Goal: Task Accomplishment & Management: Complete application form

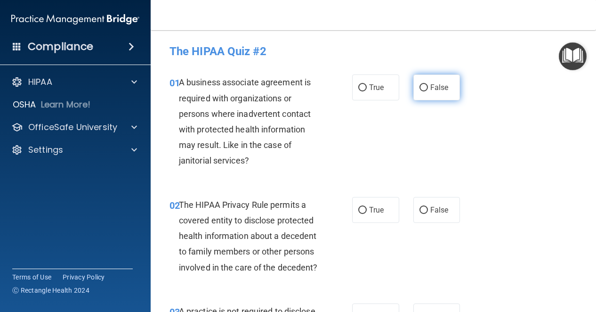
click at [434, 93] on label "False" at bounding box center [436, 87] width 47 height 26
click at [428, 91] on input "False" at bounding box center [423, 87] width 8 height 7
radio input "true"
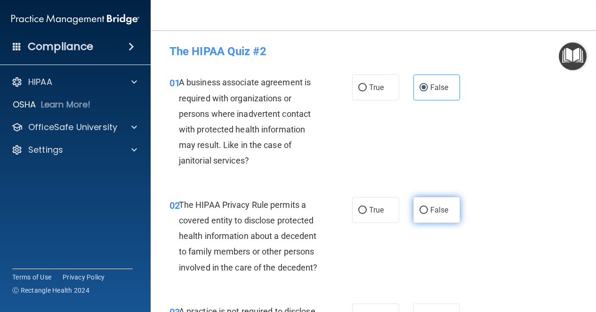
click at [425, 212] on label "False" at bounding box center [436, 210] width 47 height 26
click at [425, 212] on input "False" at bounding box center [423, 210] width 8 height 7
radio input "true"
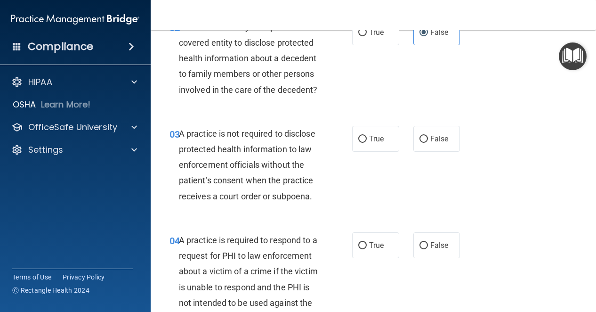
scroll to position [188, 0]
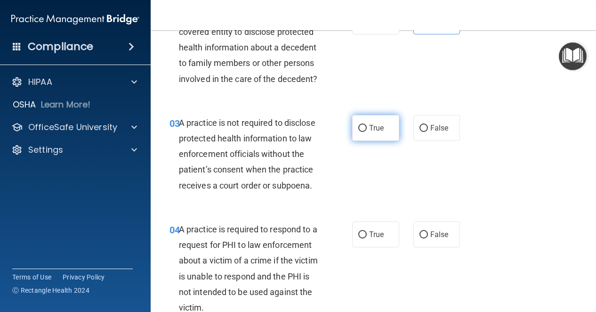
click at [377, 141] on label "True" at bounding box center [375, 128] width 47 height 26
click at [367, 132] on input "True" at bounding box center [362, 128] width 8 height 7
radio input "true"
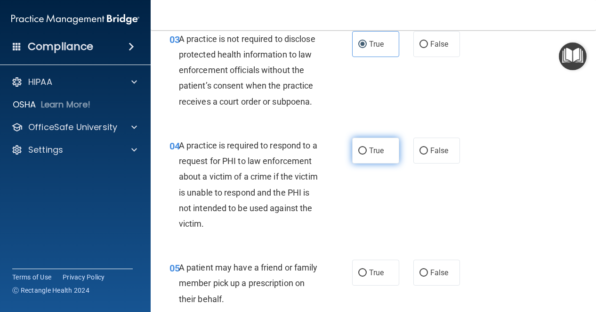
scroll to position [282, 0]
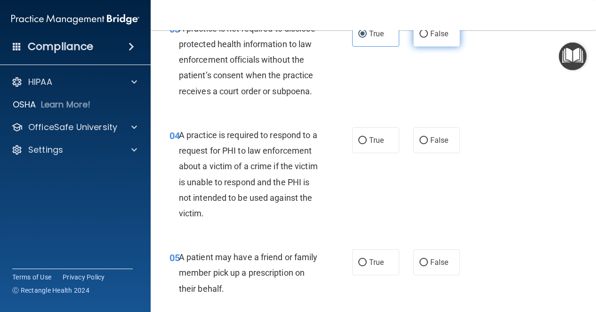
click at [418, 47] on label "False" at bounding box center [436, 34] width 47 height 26
click at [419, 38] on input "False" at bounding box center [423, 34] width 8 height 7
radio input "true"
radio input "false"
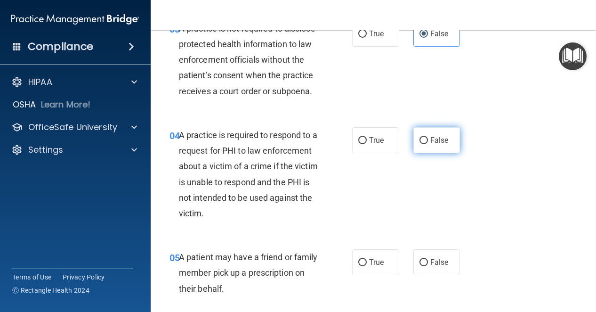
click at [426, 153] on label "False" at bounding box center [436, 140] width 47 height 26
click at [426, 144] on input "False" at bounding box center [423, 140] width 8 height 7
radio input "true"
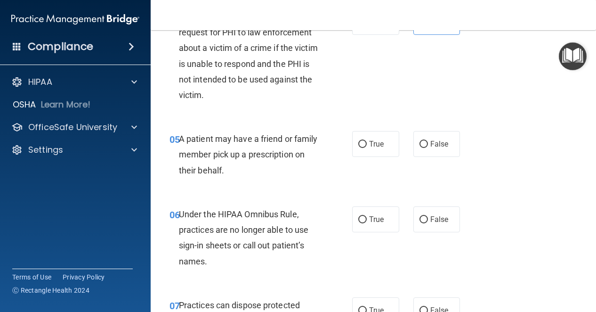
scroll to position [424, 0]
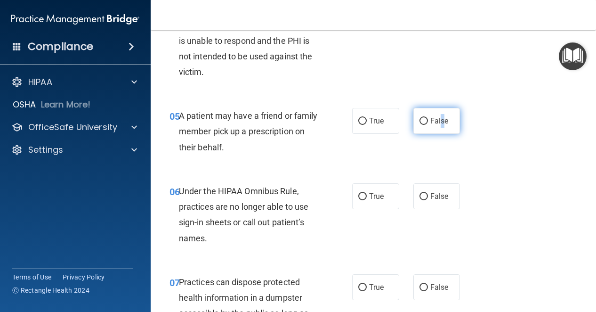
click at [437, 134] on label "False" at bounding box center [436, 121] width 47 height 26
click at [430, 125] on span "False" at bounding box center [439, 120] width 18 height 9
click at [426, 125] on input "False" at bounding box center [423, 121] width 8 height 7
radio input "true"
click at [122, 289] on div "Terms of Use Privacy Policy Ⓒ Rectangle Health 2024" at bounding box center [72, 283] width 121 height 30
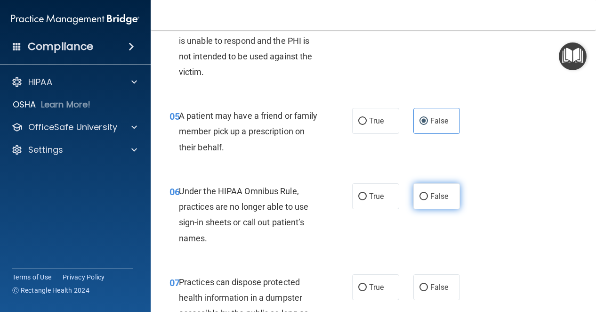
click at [419, 200] on input "False" at bounding box center [423, 196] width 8 height 7
radio input "true"
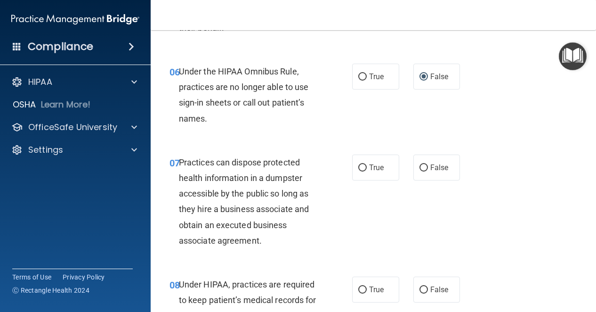
scroll to position [565, 0]
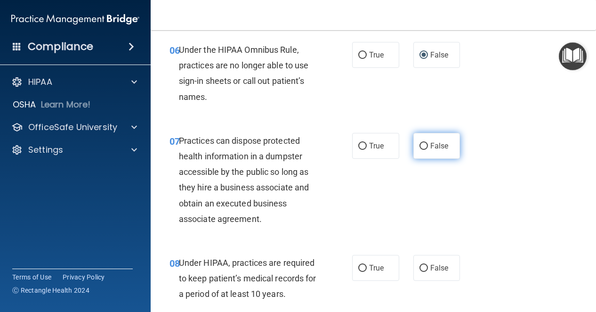
click at [433, 150] on span "False" at bounding box center [439, 145] width 18 height 9
click at [428, 150] on input "False" at bounding box center [423, 146] width 8 height 7
radio input "true"
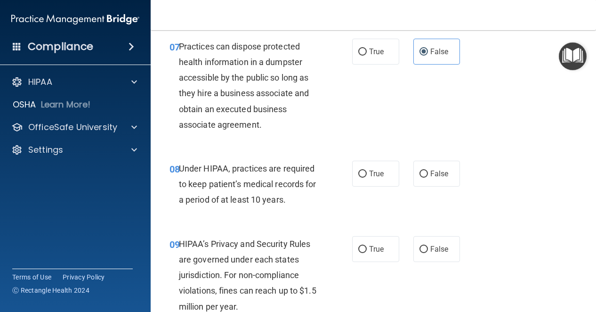
scroll to position [706, 0]
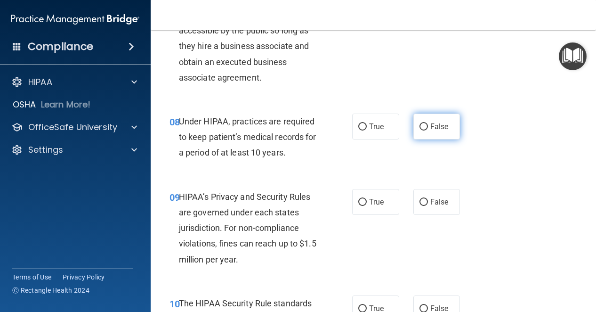
click at [419, 130] on input "False" at bounding box center [423, 126] width 8 height 7
radio input "true"
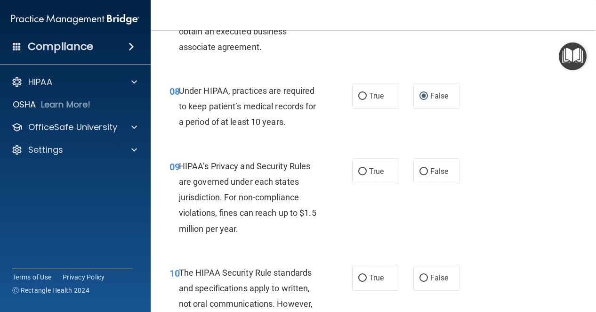
scroll to position [753, 0]
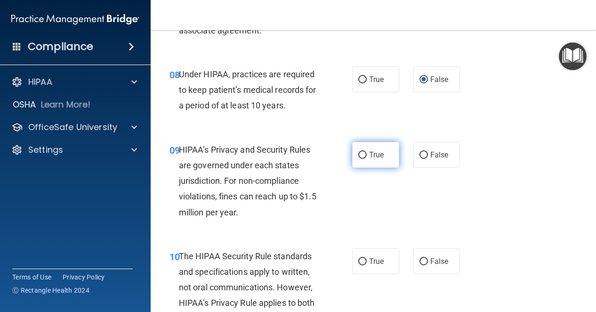
click at [367, 168] on label "True" at bounding box center [375, 155] width 47 height 26
click at [367, 159] on input "True" at bounding box center [362, 155] width 8 height 7
radio input "true"
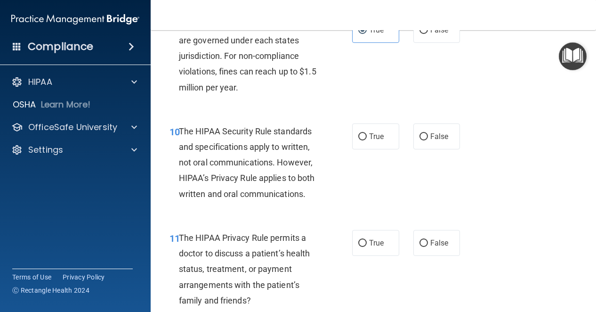
scroll to position [894, 0]
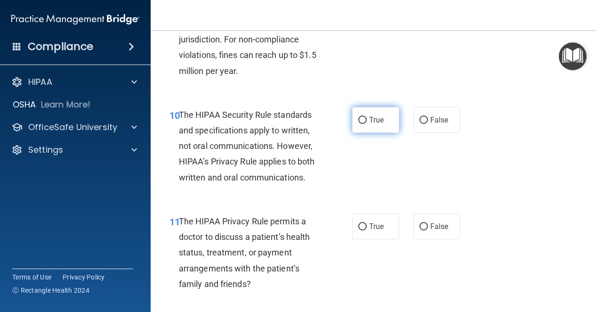
click at [362, 133] on label "True" at bounding box center [375, 120] width 47 height 26
click at [362, 124] on input "True" at bounding box center [362, 120] width 8 height 7
radio input "true"
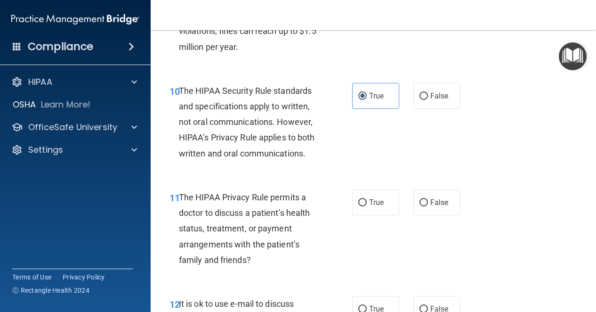
scroll to position [941, 0]
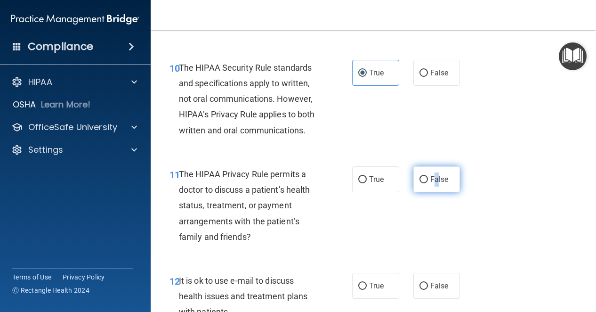
drag, startPoint x: 431, startPoint y: 216, endPoint x: 426, endPoint y: 213, distance: 5.1
click at [427, 192] on label "False" at bounding box center [436, 179] width 47 height 26
click at [424, 192] on label "False" at bounding box center [436, 179] width 47 height 26
click at [424, 183] on input "False" at bounding box center [423, 179] width 8 height 7
radio input "true"
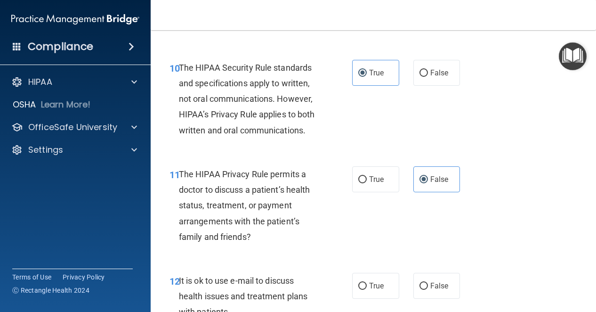
click at [475, 254] on div "11 The HIPAA Privacy Rule permits a doctor to discuss a patient’s health status…" at bounding box center [373, 207] width 422 height 106
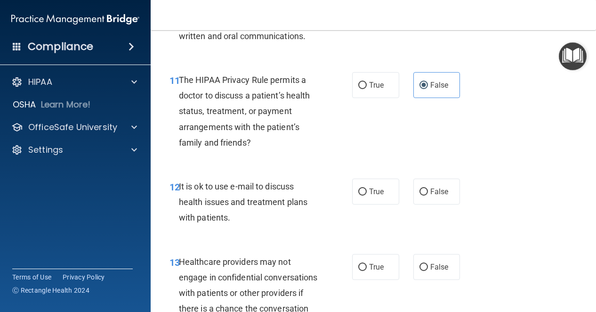
scroll to position [1083, 0]
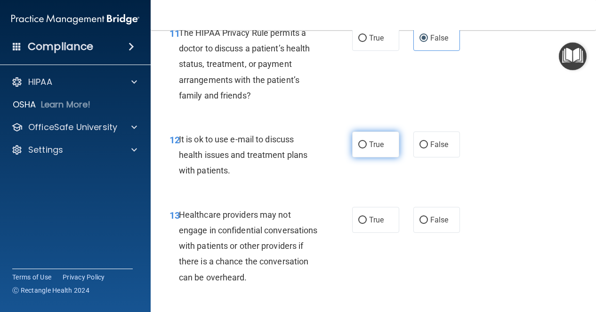
click at [378, 149] on span "True" at bounding box center [376, 144] width 15 height 9
click at [367, 148] on input "True" at bounding box center [362, 144] width 8 height 7
radio input "true"
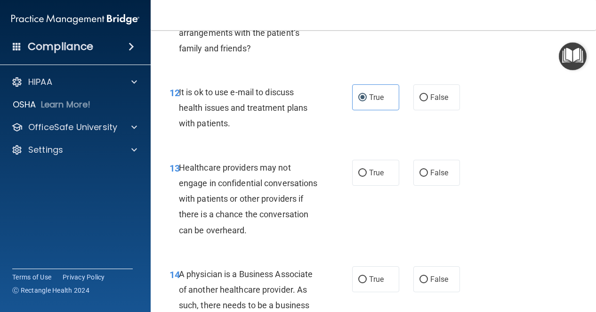
scroll to position [1177, 0]
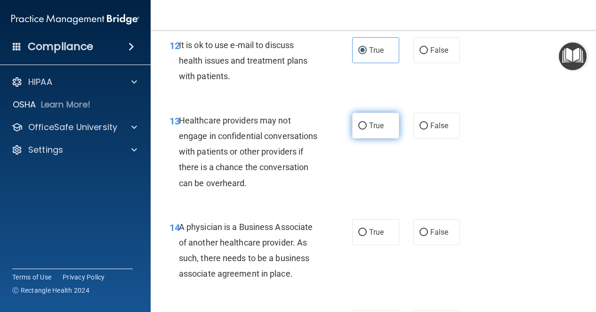
click at [372, 130] on span "True" at bounding box center [376, 125] width 15 height 9
click at [367, 129] on input "True" at bounding box center [362, 125] width 8 height 7
radio input "true"
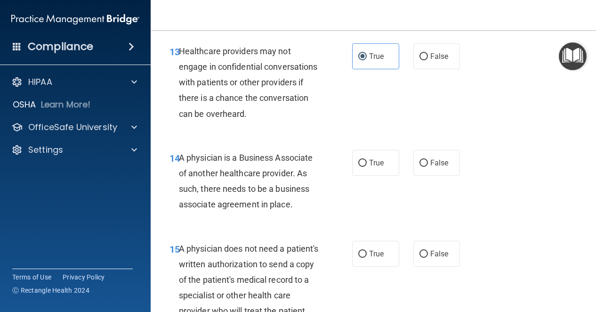
scroll to position [1271, 0]
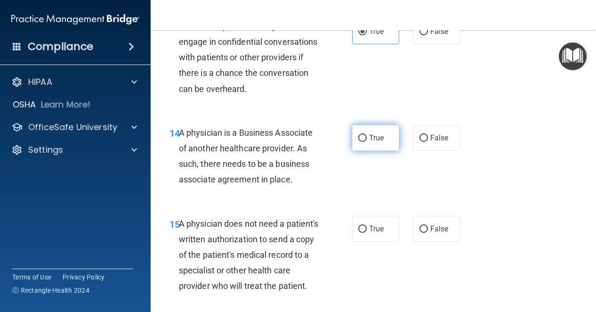
click at [360, 142] on input "True" at bounding box center [362, 138] width 8 height 7
radio input "true"
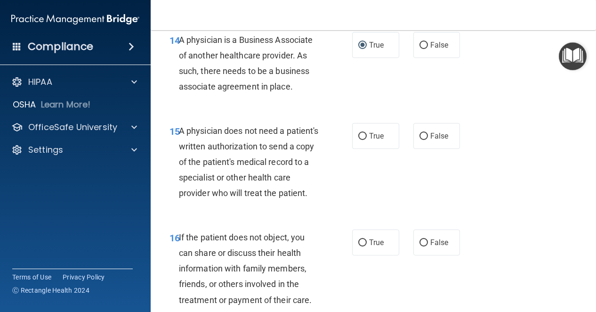
scroll to position [1365, 0]
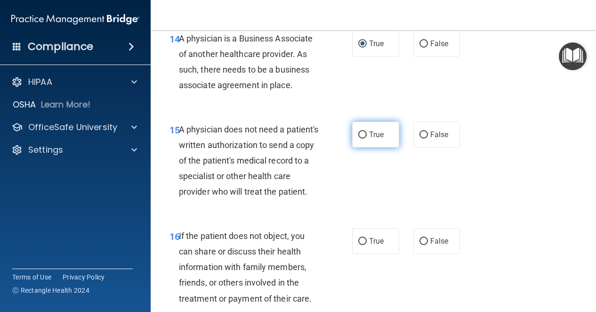
drag, startPoint x: 367, startPoint y: 167, endPoint x: 362, endPoint y: 169, distance: 5.3
click at [369, 139] on span "True" at bounding box center [376, 134] width 15 height 9
click at [367, 138] on input "True" at bounding box center [362, 134] width 8 height 7
radio input "true"
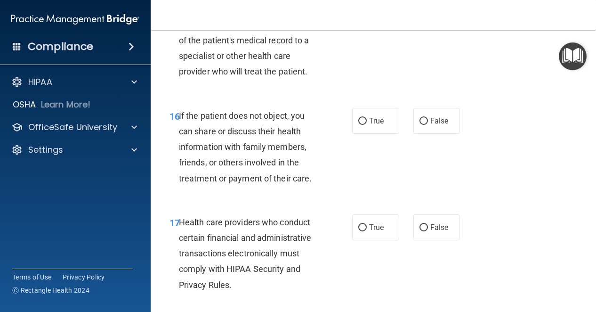
scroll to position [1506, 0]
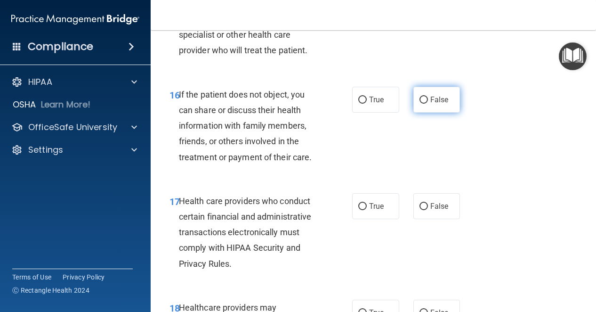
click at [444, 113] on label "False" at bounding box center [436, 100] width 47 height 26
click at [428, 104] on input "False" at bounding box center [423, 99] width 8 height 7
radio input "true"
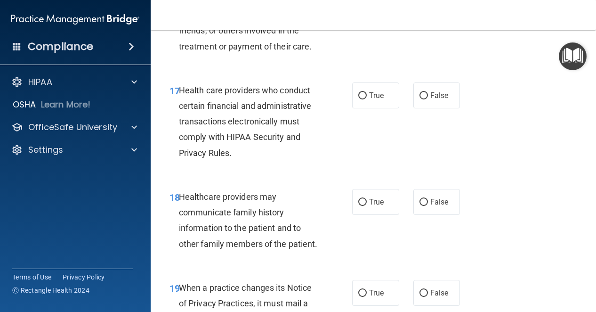
scroll to position [1553, 0]
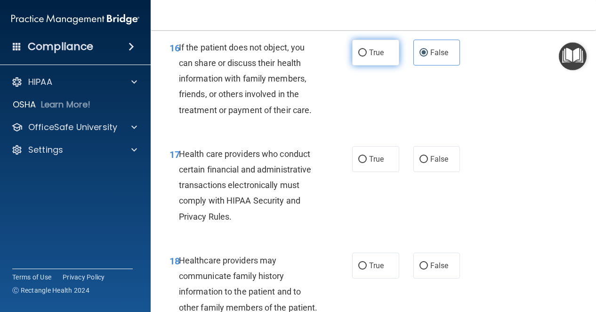
click at [375, 65] on label "True" at bounding box center [375, 53] width 47 height 26
click at [367, 56] on input "True" at bounding box center [362, 52] width 8 height 7
radio input "true"
radio input "false"
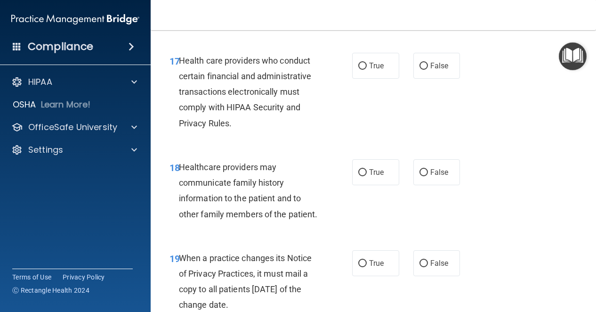
scroll to position [1648, 0]
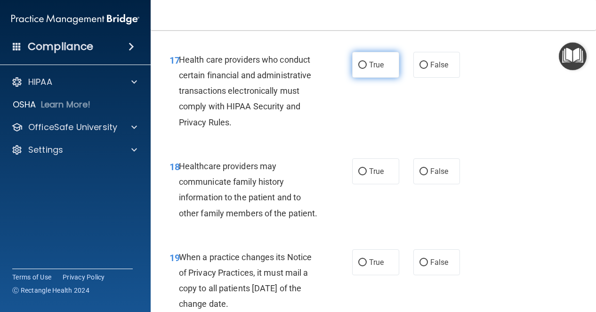
click at [365, 78] on label "True" at bounding box center [375, 65] width 47 height 26
click at [365, 69] on input "True" at bounding box center [362, 65] width 8 height 7
radio input "true"
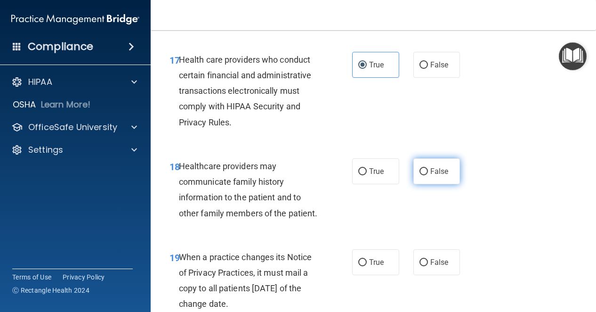
click at [442, 184] on label "False" at bounding box center [436, 171] width 47 height 26
click at [428, 175] on input "False" at bounding box center [423, 171] width 8 height 7
radio input "true"
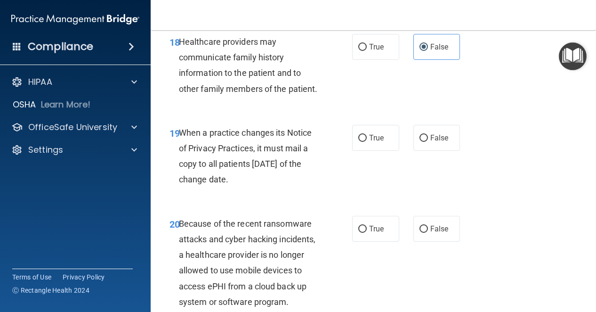
scroll to position [1789, 0]
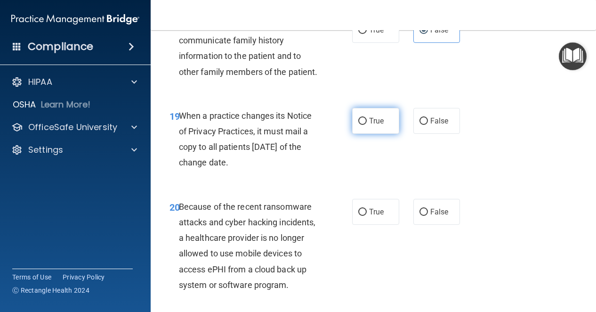
click at [383, 134] on label "True" at bounding box center [375, 121] width 47 height 26
click at [367, 125] on input "True" at bounding box center [362, 121] width 8 height 7
radio input "true"
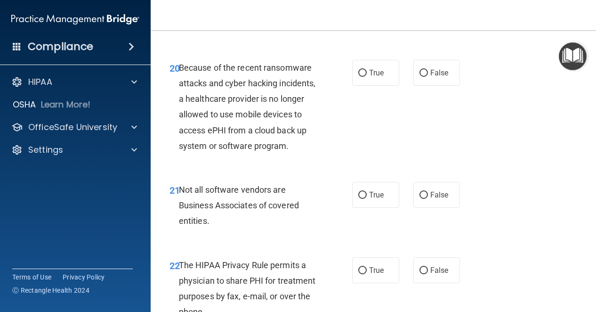
scroll to position [1930, 0]
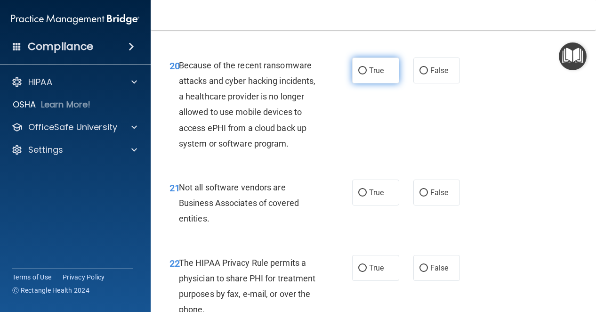
click at [377, 75] on span "True" at bounding box center [376, 70] width 15 height 9
click at [367, 74] on input "True" at bounding box center [362, 70] width 8 height 7
radio input "true"
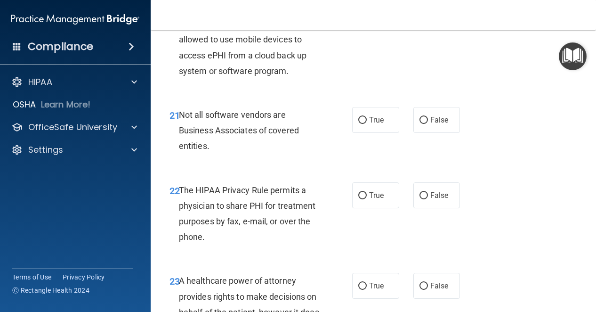
scroll to position [2024, 0]
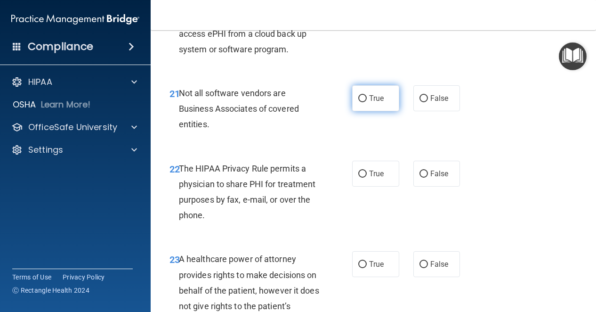
click at [391, 111] on label "True" at bounding box center [375, 98] width 47 height 26
click at [367, 102] on input "True" at bounding box center [362, 98] width 8 height 7
radio input "true"
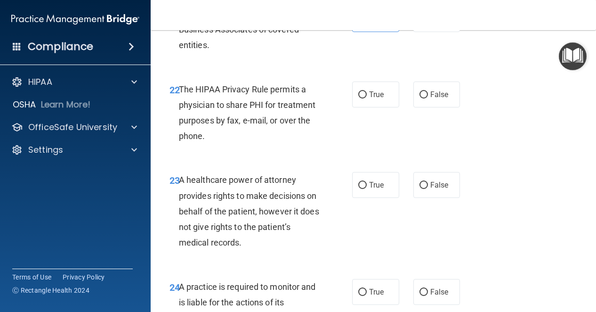
scroll to position [2118, 0]
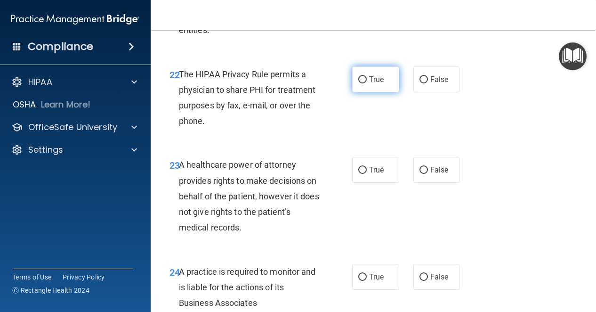
click at [362, 92] on label "True" at bounding box center [375, 79] width 47 height 26
click at [362, 83] on input "True" at bounding box center [362, 79] width 8 height 7
radio input "true"
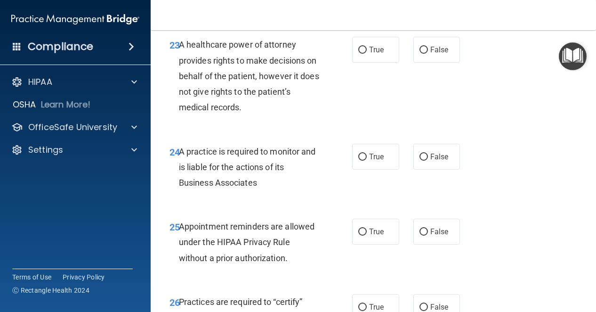
scroll to position [2259, 0]
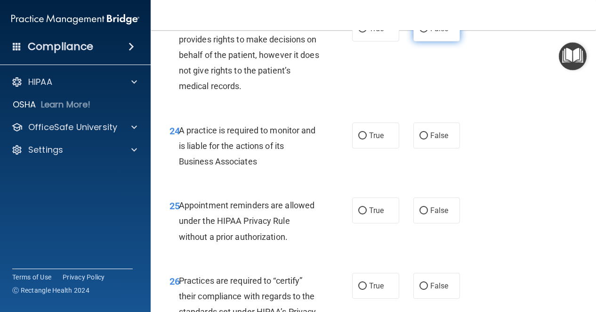
click at [420, 41] on label "False" at bounding box center [436, 29] width 47 height 26
click at [420, 32] on input "False" at bounding box center [423, 28] width 8 height 7
radio input "true"
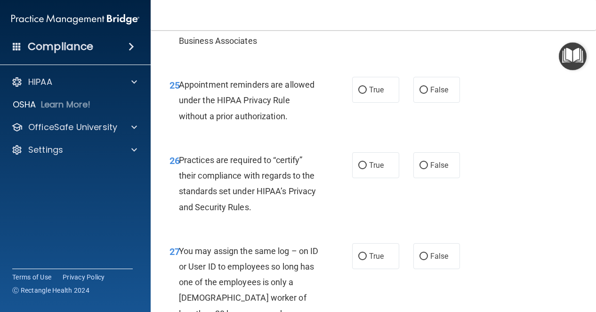
scroll to position [2401, 0]
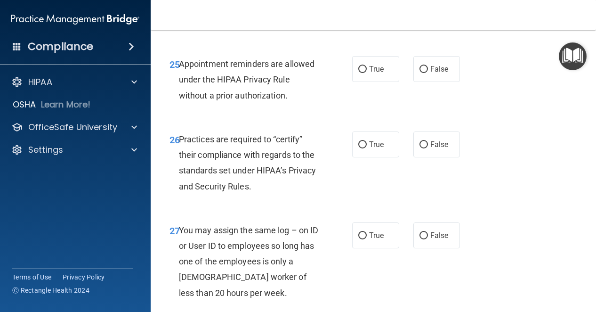
radio input "true"
click at [369, 73] on span "True" at bounding box center [376, 68] width 15 height 9
click at [367, 73] on input "True" at bounding box center [362, 69] width 8 height 7
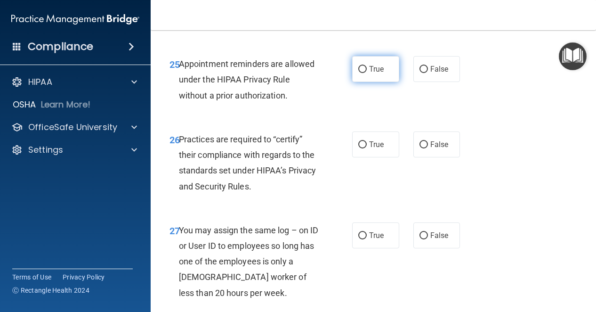
radio input "true"
click at [370, 157] on label "True" at bounding box center [375, 144] width 47 height 26
click at [367, 148] on input "True" at bounding box center [362, 144] width 8 height 7
radio input "true"
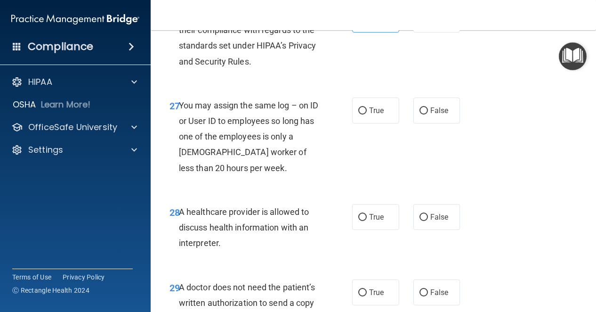
scroll to position [2542, 0]
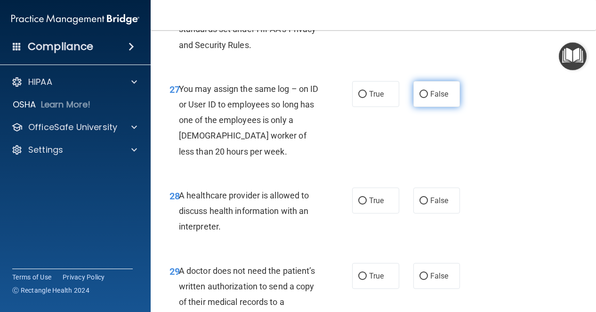
click at [448, 107] on label "False" at bounding box center [436, 94] width 47 height 26
click at [428, 98] on input "False" at bounding box center [423, 94] width 8 height 7
radio input "true"
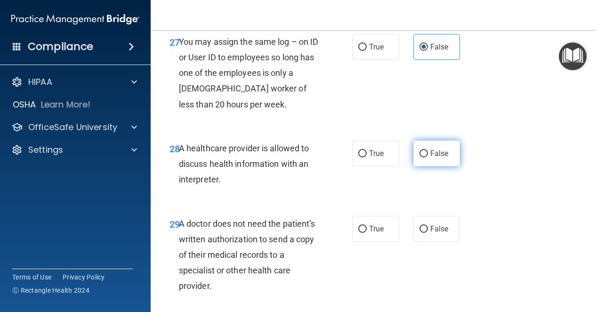
click at [423, 166] on label "False" at bounding box center [436, 153] width 47 height 26
click at [423, 157] on input "False" at bounding box center [423, 153] width 8 height 7
radio input "true"
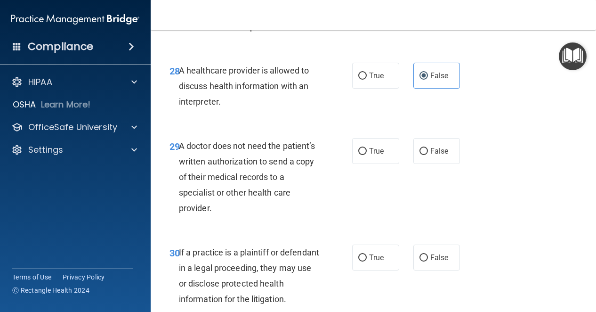
scroll to position [2683, 0]
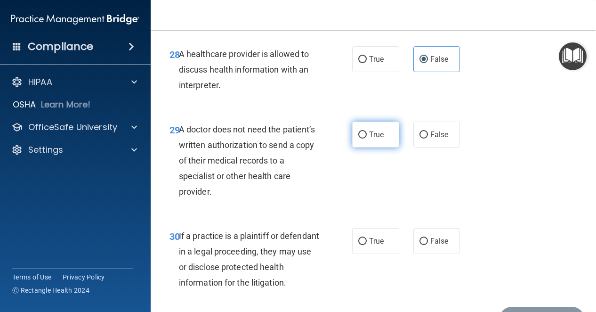
click at [389, 147] on label "True" at bounding box center [375, 134] width 47 height 26
click at [367, 138] on input "True" at bounding box center [362, 134] width 8 height 7
radio input "true"
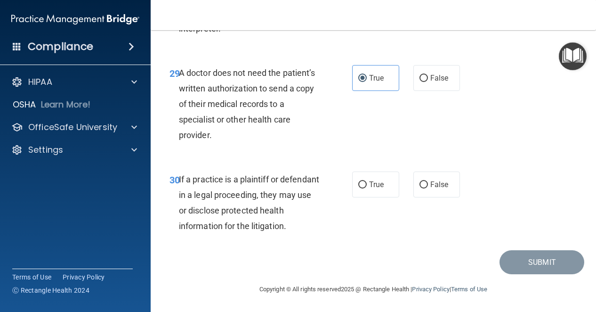
scroll to position [2818, 0]
click at [445, 184] on label "False" at bounding box center [436, 184] width 47 height 26
click at [428, 184] on input "False" at bounding box center [423, 184] width 8 height 7
radio input "true"
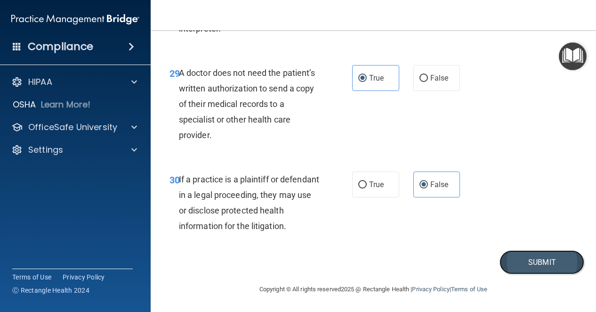
click at [517, 259] on button "Submit" at bounding box center [541, 262] width 85 height 24
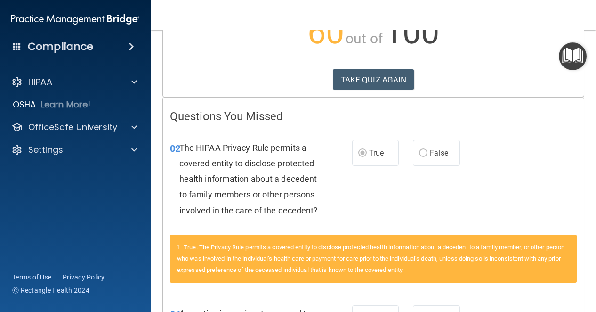
scroll to position [141, 0]
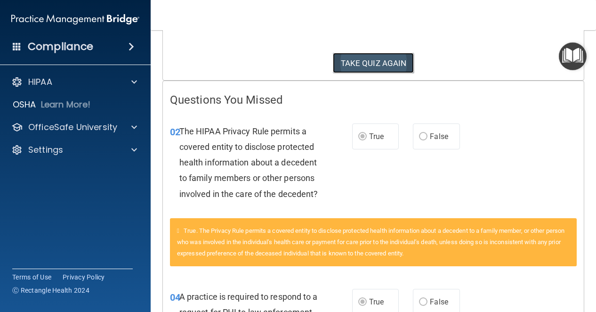
click at [376, 59] on button "TAKE QUIZ AGAIN" at bounding box center [373, 63] width 81 height 21
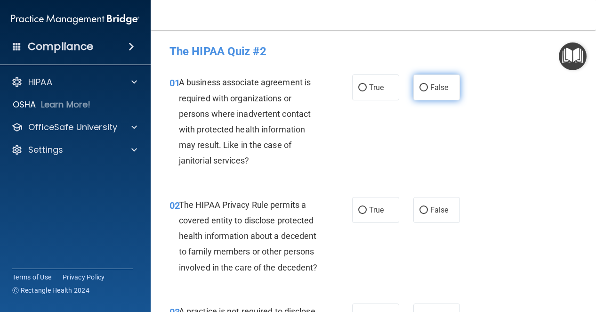
click at [435, 89] on span "False" at bounding box center [439, 87] width 18 height 9
click at [428, 89] on input "False" at bounding box center [423, 87] width 8 height 7
radio input "true"
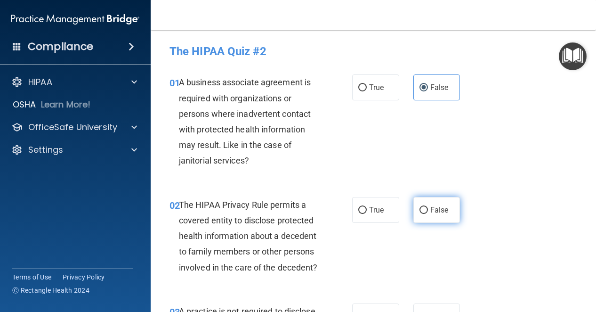
click at [430, 208] on span "False" at bounding box center [439, 209] width 18 height 9
click at [426, 208] on input "False" at bounding box center [423, 210] width 8 height 7
radio input "true"
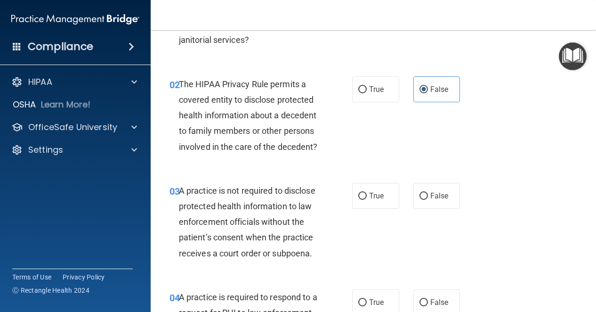
scroll to position [141, 0]
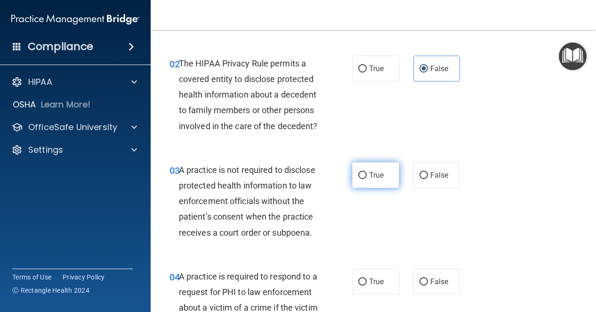
click at [367, 188] on label "True" at bounding box center [375, 175] width 47 height 26
click at [367, 179] on input "True" at bounding box center [362, 175] width 8 height 7
radio input "true"
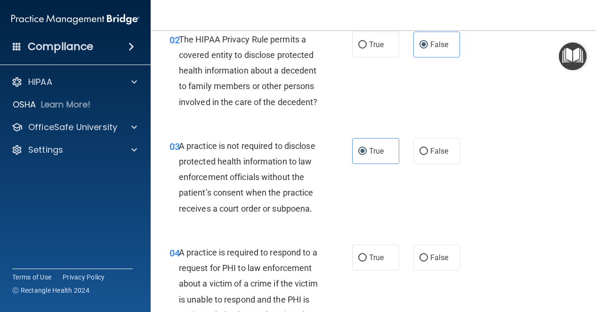
scroll to position [235, 0]
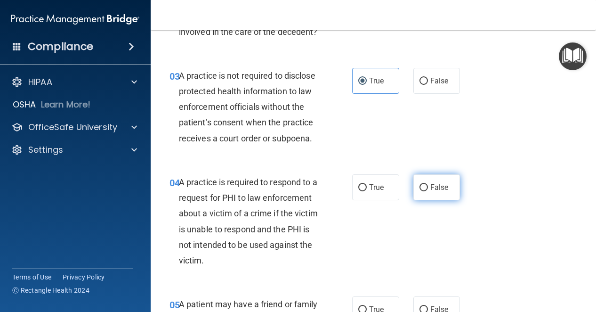
click at [437, 192] on span "False" at bounding box center [439, 187] width 18 height 9
click at [428, 191] on input "False" at bounding box center [423, 187] width 8 height 7
radio input "true"
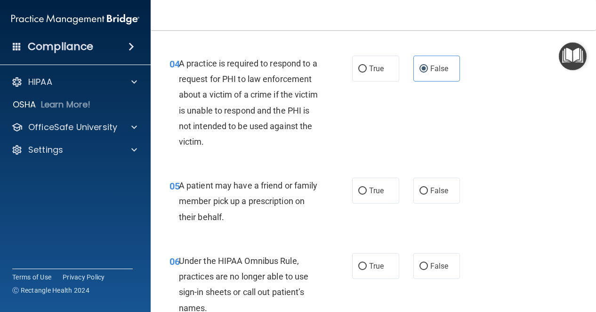
scroll to position [377, 0]
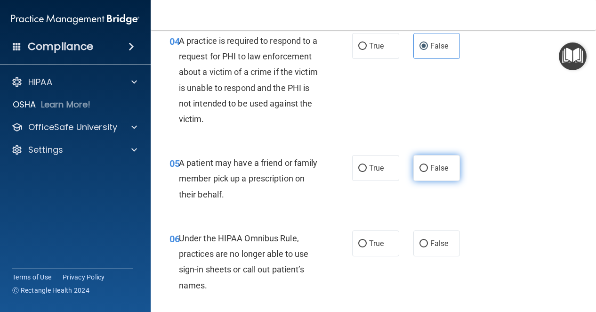
click at [422, 181] on label "False" at bounding box center [436, 168] width 47 height 26
click at [422, 172] on input "False" at bounding box center [423, 168] width 8 height 7
radio input "true"
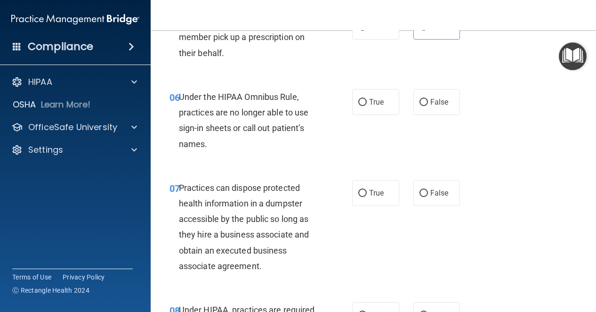
scroll to position [471, 0]
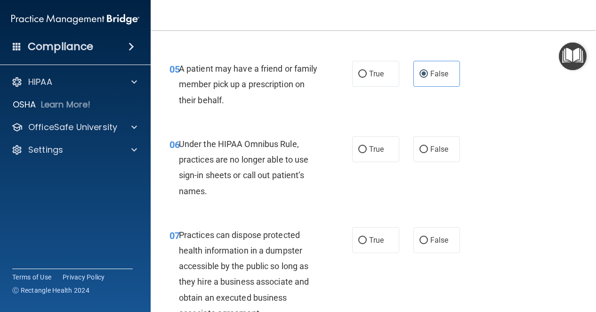
click at [442, 302] on div "07 Practices can dispose protected health information in a dumpster accessible …" at bounding box center [373, 276] width 422 height 122
click at [445, 162] on label "False" at bounding box center [436, 149] width 47 height 26
click at [428, 153] on input "False" at bounding box center [423, 149] width 8 height 7
radio input "true"
click at [483, 215] on div "06 Under the HIPAA Omnibus Rule, practices are no longer able to use sign-in sh…" at bounding box center [373, 169] width 422 height 91
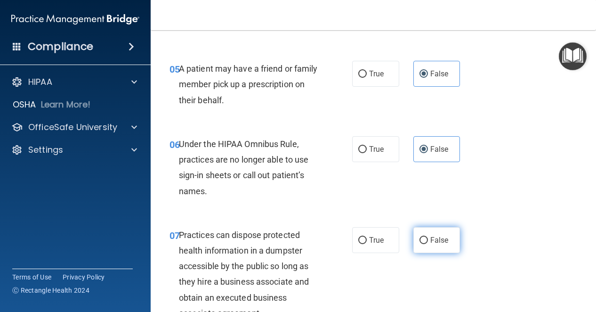
click at [444, 253] on label "False" at bounding box center [436, 240] width 47 height 26
click at [428, 244] on input "False" at bounding box center [423, 240] width 8 height 7
radio input "true"
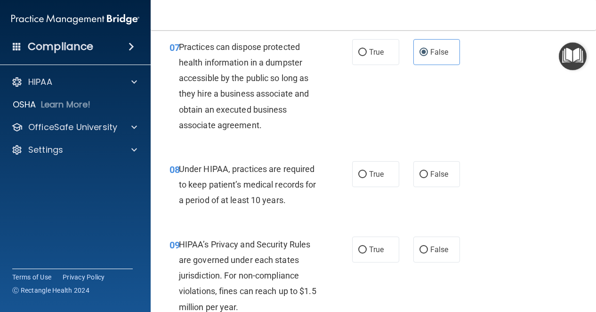
scroll to position [659, 0]
click at [424, 186] on label "False" at bounding box center [436, 174] width 47 height 26
click at [424, 177] on input "False" at bounding box center [423, 173] width 8 height 7
radio input "true"
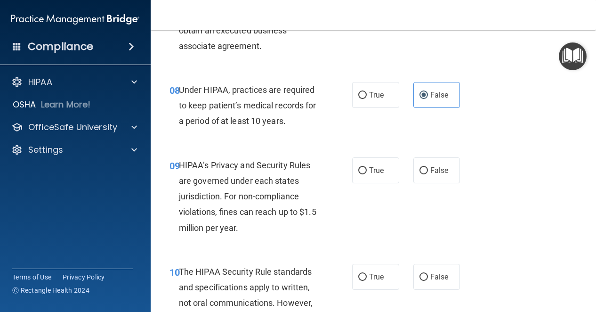
scroll to position [753, 0]
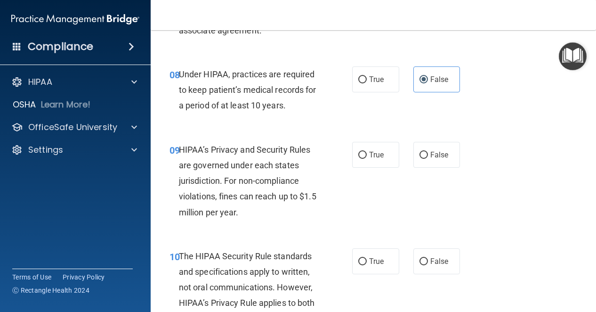
drag, startPoint x: 356, startPoint y: 185, endPoint x: 333, endPoint y: 199, distance: 26.6
click at [358, 159] on input "True" at bounding box center [362, 155] width 8 height 7
radio input "true"
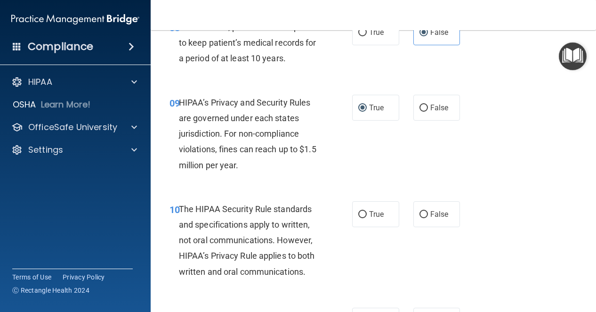
scroll to position [847, 0]
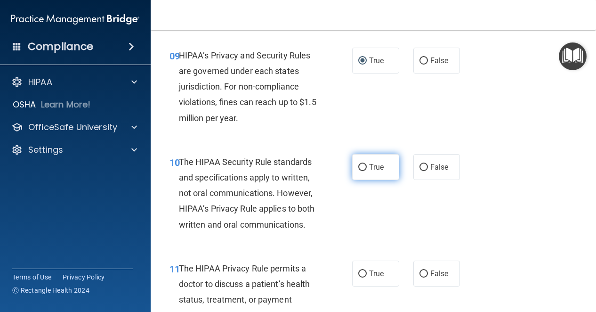
click at [364, 180] on label "True" at bounding box center [375, 167] width 47 height 26
click at [364, 171] on input "True" at bounding box center [362, 167] width 8 height 7
radio input "true"
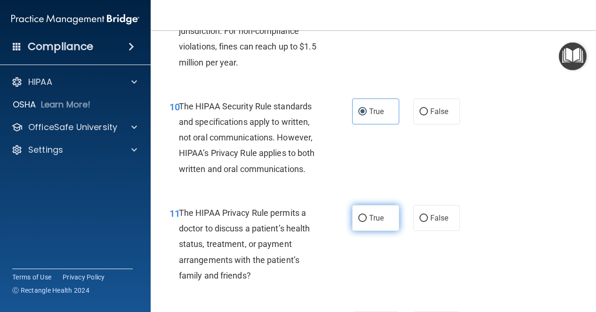
scroll to position [941, 0]
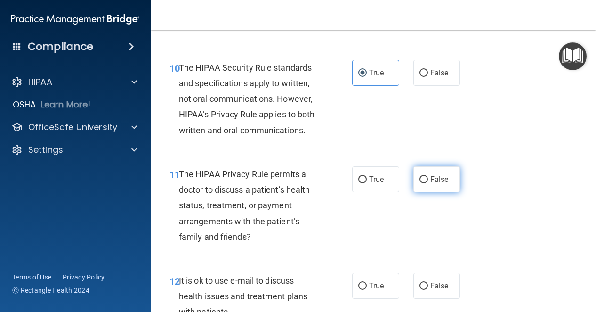
click at [437, 192] on label "False" at bounding box center [436, 179] width 47 height 26
click at [428, 183] on input "False" at bounding box center [423, 179] width 8 height 7
radio input "true"
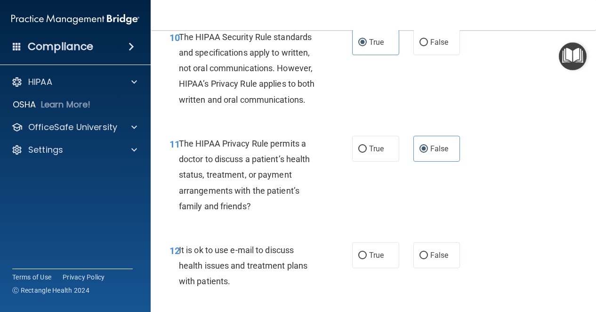
scroll to position [1036, 0]
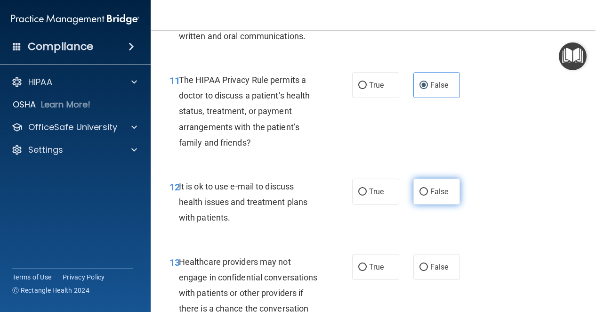
click at [430, 196] on span "False" at bounding box center [439, 191] width 18 height 9
click at [427, 195] on input "False" at bounding box center [423, 191] width 8 height 7
radio input "true"
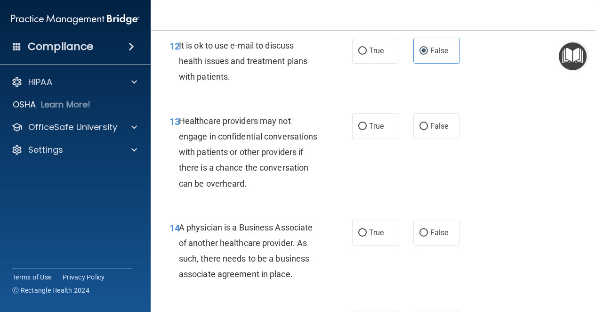
scroll to position [1177, 0]
drag, startPoint x: 359, startPoint y: 158, endPoint x: 354, endPoint y: 164, distance: 7.4
click at [359, 129] on input "True" at bounding box center [362, 125] width 8 height 7
radio input "true"
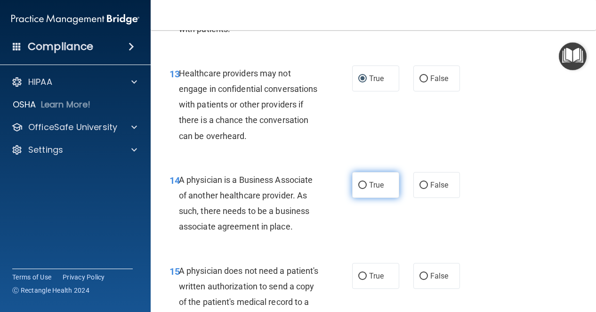
click at [358, 189] on input "True" at bounding box center [362, 185] width 8 height 7
radio input "true"
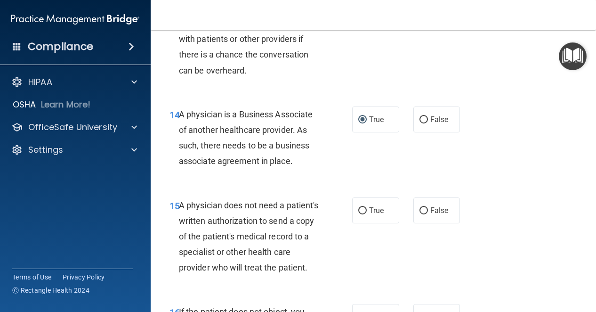
scroll to position [1318, 0]
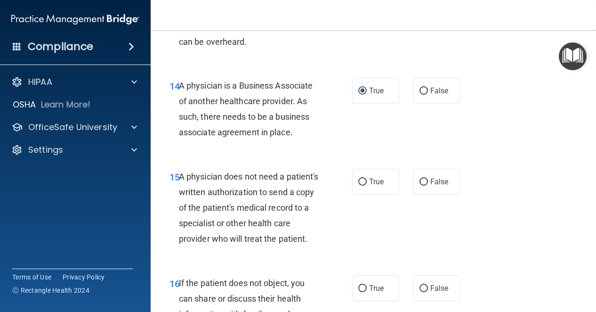
drag, startPoint x: 365, startPoint y: 222, endPoint x: 361, endPoint y: 226, distance: 6.7
click at [364, 194] on label "True" at bounding box center [375, 182] width 47 height 26
click at [364, 185] on input "True" at bounding box center [362, 181] width 8 height 7
radio input "true"
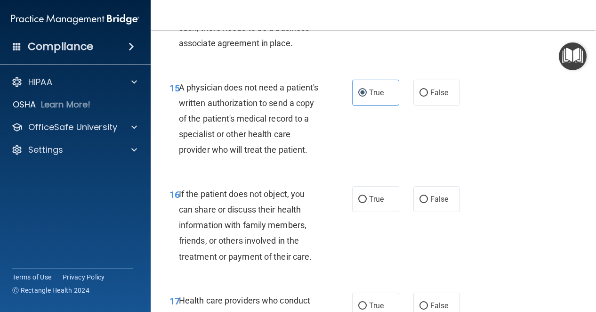
scroll to position [1412, 0]
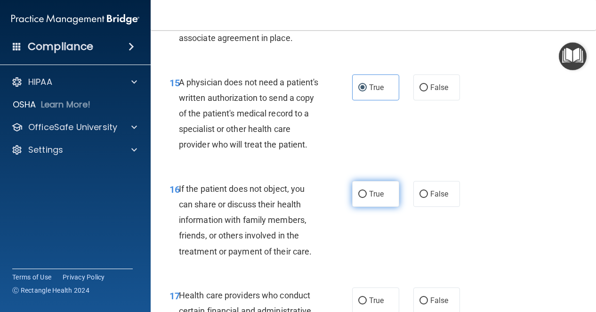
click at [366, 207] on label "True" at bounding box center [375, 194] width 47 height 26
click at [366, 198] on input "True" at bounding box center [362, 194] width 8 height 7
radio input "true"
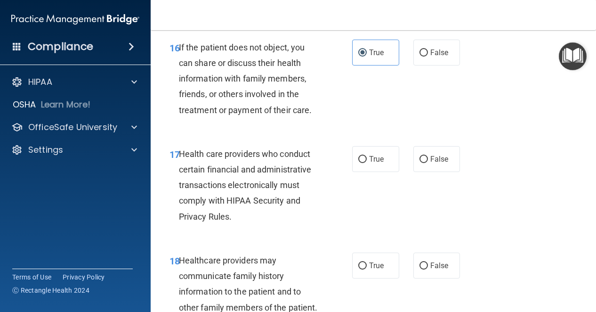
scroll to position [1600, 0]
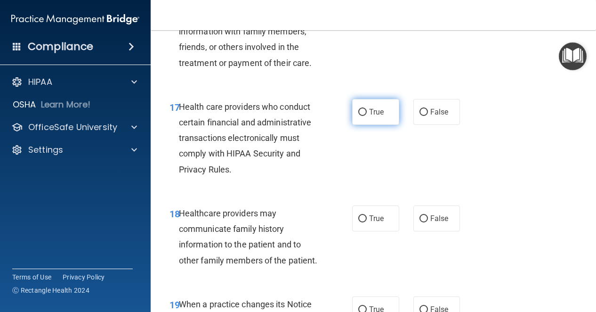
click at [358, 116] on input "True" at bounding box center [362, 112] width 8 height 7
radio input "true"
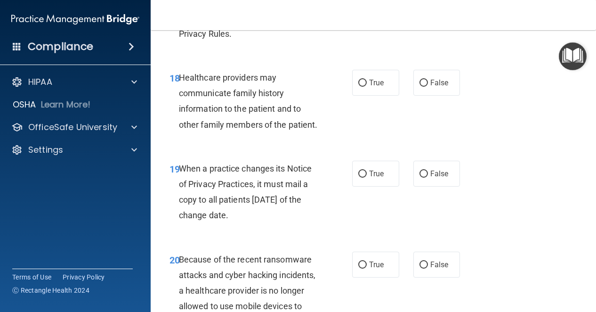
scroll to position [1742, 0]
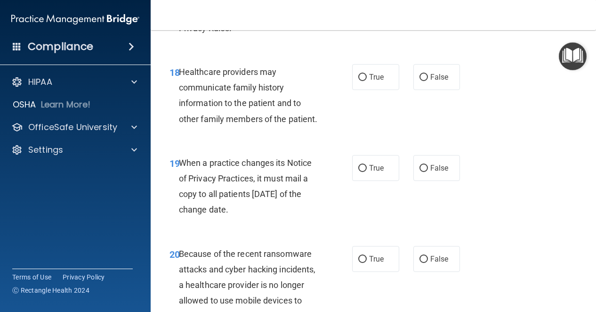
click at [161, 302] on main "- The HIPAA Quiz #2 This quiz doesn’t expire until 10/15/2025. Are you sure you…" at bounding box center [373, 170] width 445 height 281
click at [443, 81] on span "False" at bounding box center [439, 76] width 18 height 9
click at [428, 81] on input "False" at bounding box center [423, 77] width 8 height 7
radio input "true"
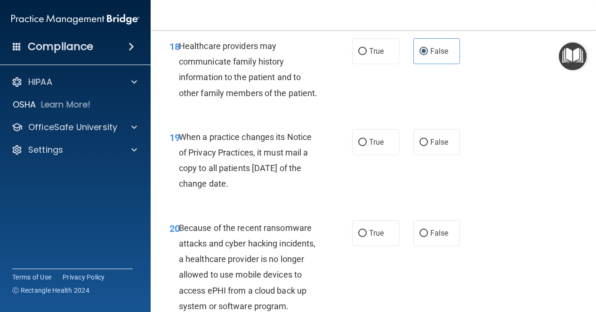
scroll to position [1789, 0]
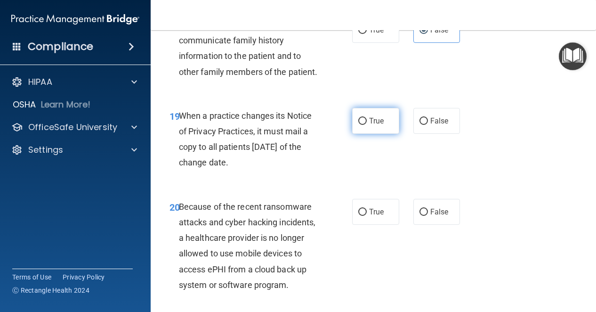
click at [361, 125] on input "True" at bounding box center [362, 121] width 8 height 7
radio input "true"
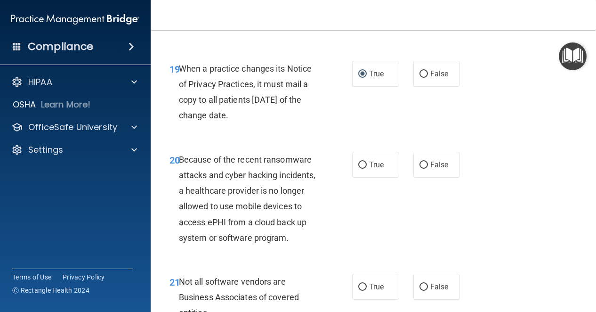
scroll to position [1883, 0]
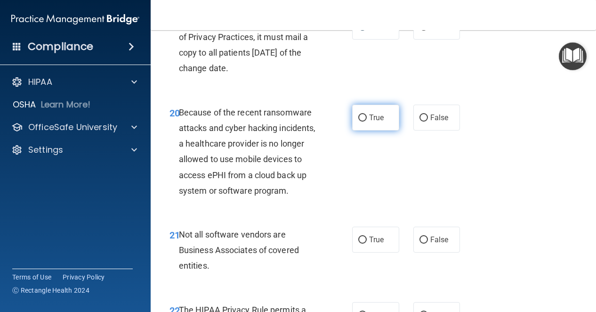
click at [371, 122] on span "True" at bounding box center [376, 117] width 15 height 9
click at [367, 121] on input "True" at bounding box center [362, 117] width 8 height 7
radio input "true"
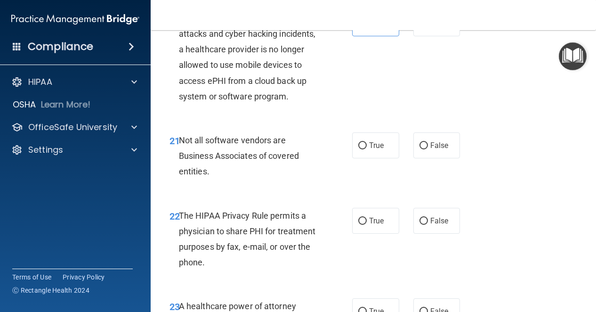
scroll to position [2024, 0]
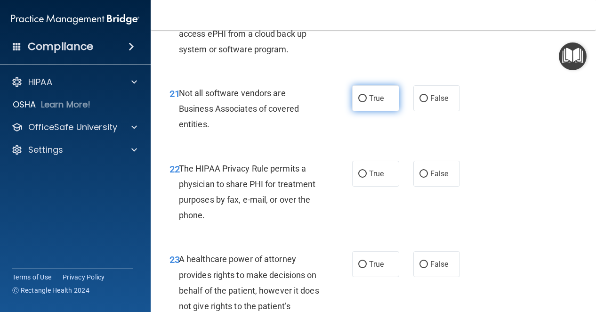
click at [386, 111] on label "True" at bounding box center [375, 98] width 47 height 26
click at [367, 102] on input "True" at bounding box center [362, 98] width 8 height 7
radio input "true"
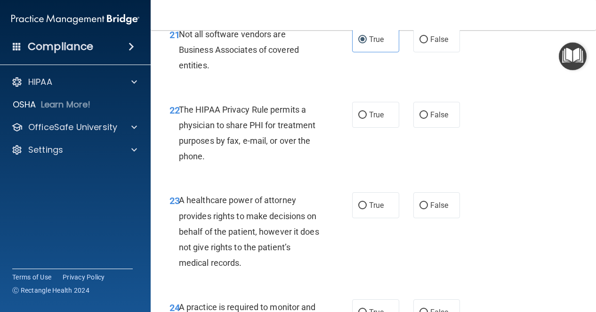
scroll to position [2118, 0]
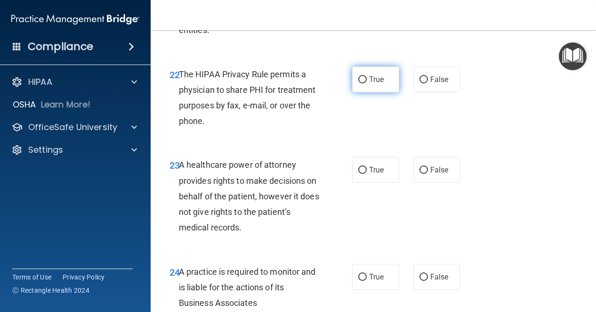
click at [381, 92] on label "True" at bounding box center [375, 79] width 47 height 26
click at [367, 83] on input "True" at bounding box center [362, 79] width 8 height 7
radio input "true"
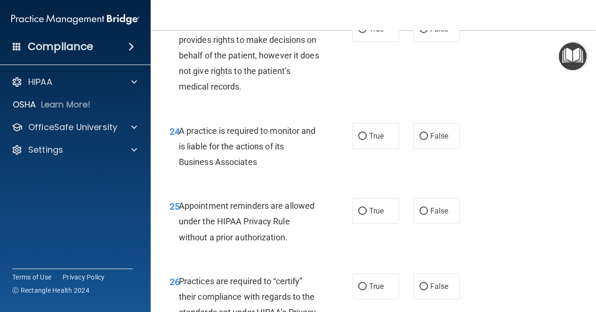
scroll to position [2259, 0]
click at [364, 41] on label "True" at bounding box center [375, 29] width 47 height 26
click at [364, 32] on input "True" at bounding box center [362, 28] width 8 height 7
radio input "true"
click at [430, 41] on label "False" at bounding box center [436, 29] width 47 height 26
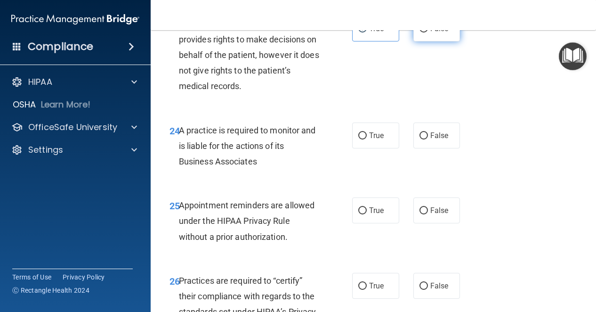
click at [428, 32] on input "False" at bounding box center [423, 28] width 8 height 7
radio input "true"
radio input "false"
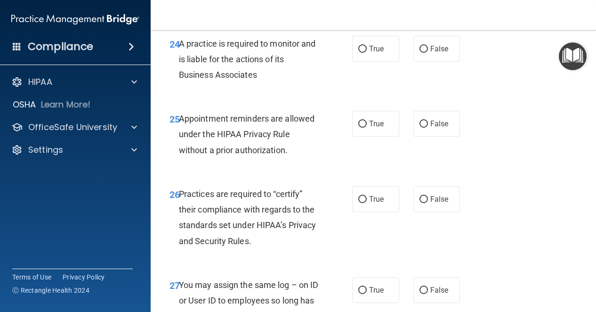
scroll to position [2354, 0]
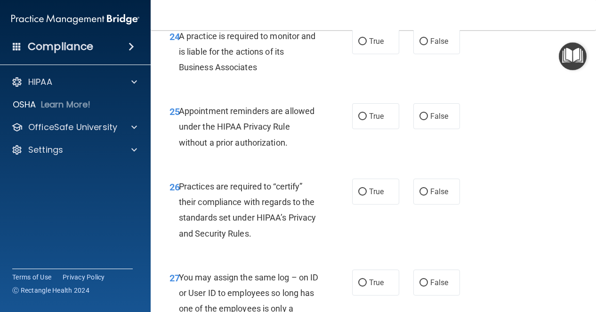
drag, startPoint x: 373, startPoint y: 116, endPoint x: 365, endPoint y: 134, distance: 20.2
click at [373, 46] on span "True" at bounding box center [376, 41] width 15 height 9
click at [367, 45] on input "True" at bounding box center [362, 41] width 8 height 7
radio input "true"
drag, startPoint x: 369, startPoint y: 197, endPoint x: 360, endPoint y: 198, distance: 9.1
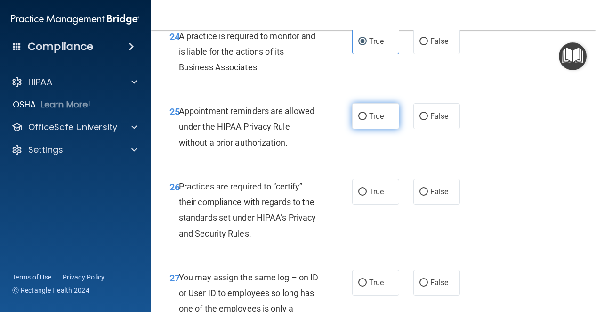
click at [369, 121] on span "True" at bounding box center [376, 116] width 15 height 9
click at [367, 120] on input "True" at bounding box center [362, 116] width 8 height 7
radio input "true"
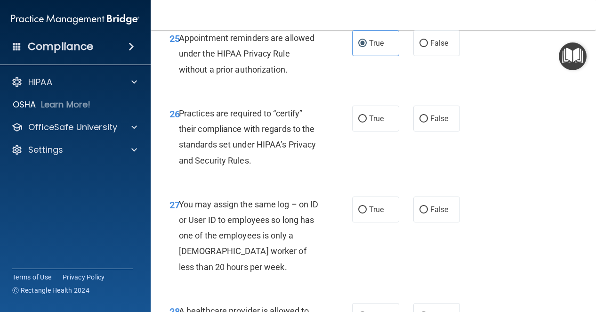
scroll to position [2448, 0]
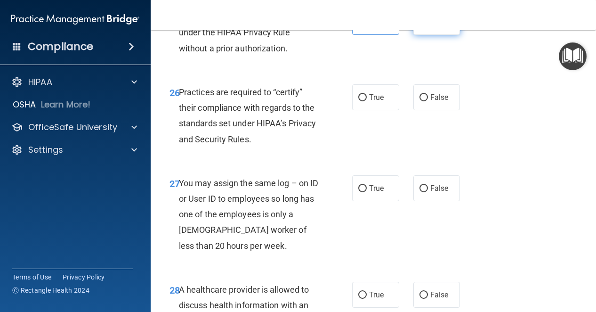
click at [442, 26] on span "False" at bounding box center [439, 21] width 18 height 9
click at [428, 26] on input "False" at bounding box center [423, 22] width 8 height 7
radio input "true"
radio input "false"
click at [383, 110] on label "True" at bounding box center [375, 97] width 47 height 26
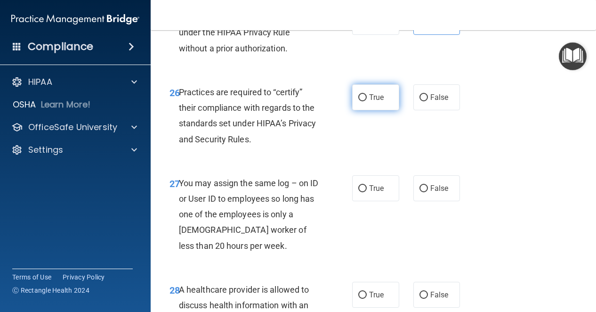
click at [367, 101] on input "True" at bounding box center [362, 97] width 8 height 7
radio input "true"
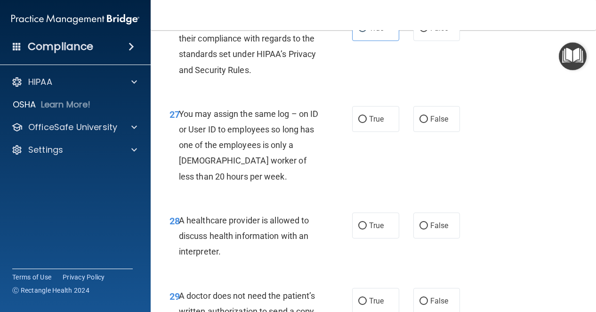
scroll to position [2542, 0]
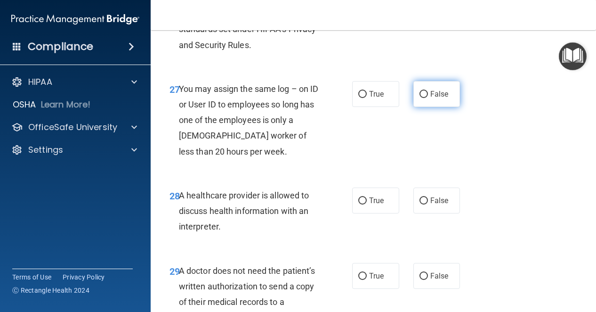
click at [430, 107] on label "False" at bounding box center [436, 94] width 47 height 26
click at [428, 98] on input "False" at bounding box center [423, 94] width 8 height 7
radio input "true"
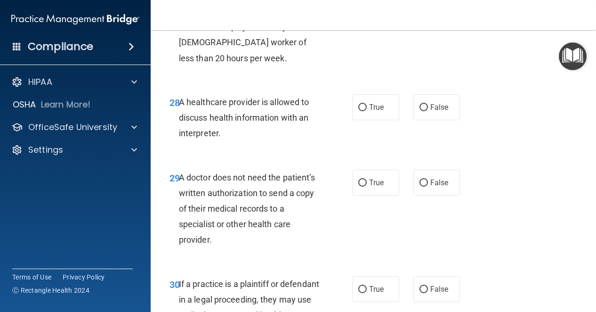
scroll to position [2636, 0]
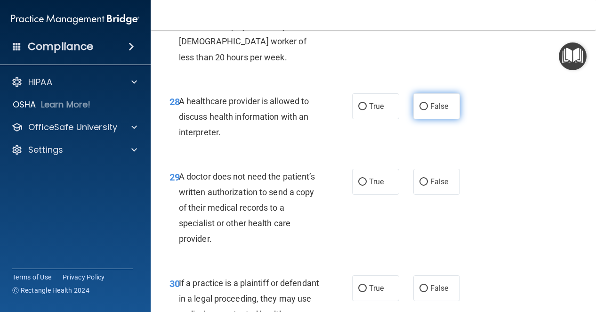
click at [409, 119] on div "True False" at bounding box center [408, 106] width 113 height 26
click at [414, 119] on label "False" at bounding box center [436, 106] width 47 height 26
click at [419, 110] on input "False" at bounding box center [423, 106] width 8 height 7
radio input "true"
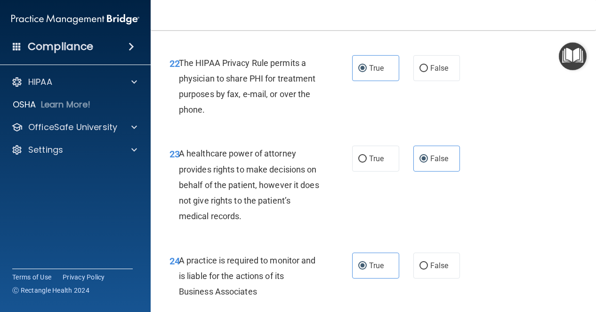
scroll to position [2118, 0]
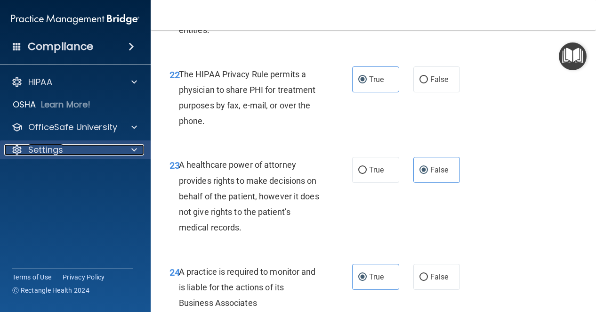
click at [61, 150] on p "Settings" at bounding box center [45, 149] width 35 height 11
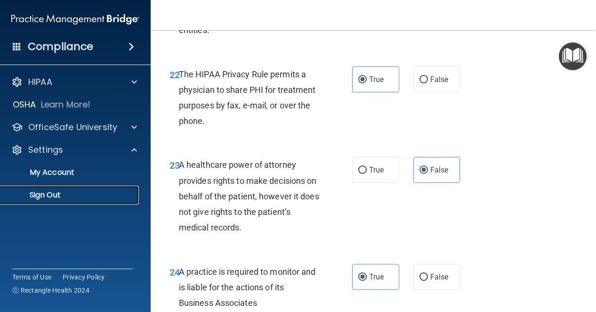
click at [48, 193] on p "Sign Out" at bounding box center [70, 194] width 129 height 9
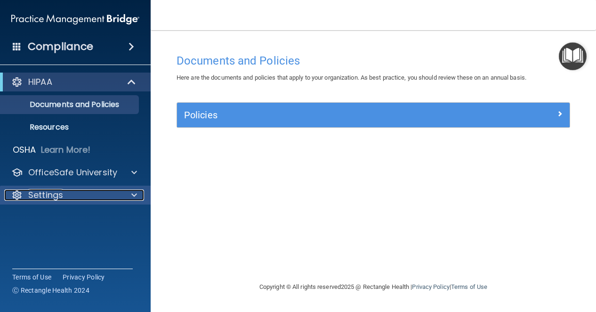
click at [42, 194] on p "Settings" at bounding box center [45, 194] width 35 height 11
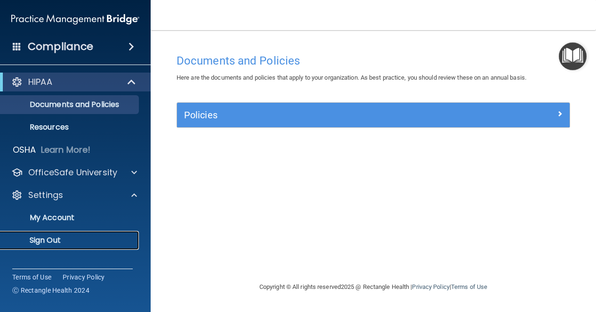
click at [48, 241] on p "Sign Out" at bounding box center [70, 239] width 129 height 9
